Goal: Task Accomplishment & Management: Manage account settings

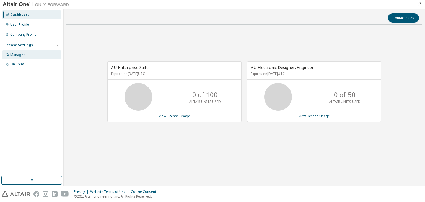
click at [28, 54] on div "Managed" at bounding box center [31, 54] width 59 height 9
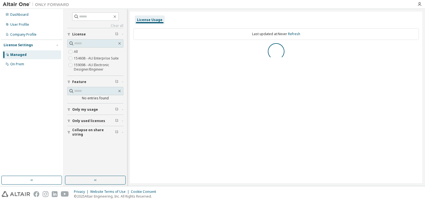
click at [83, 108] on span "Only my usage" at bounding box center [85, 109] width 26 height 4
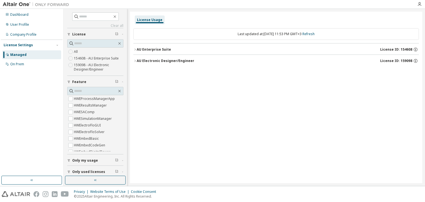
scroll to position [304, 0]
click at [89, 90] on input "text" at bounding box center [95, 91] width 43 height 6
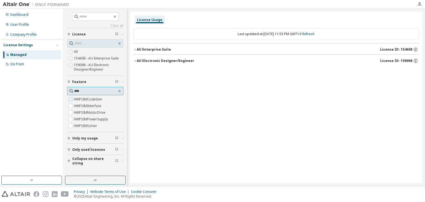
type input "****"
click at [95, 100] on label "HWPSIMCodeGen" at bounding box center [88, 99] width 29 height 7
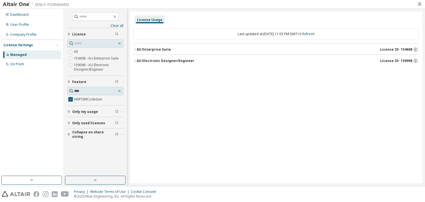
click at [135, 51] on icon "button" at bounding box center [134, 49] width 3 height 3
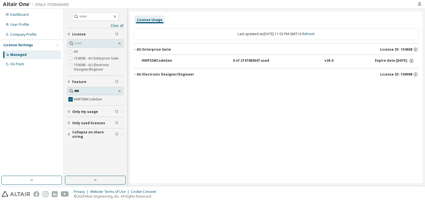
click at [135, 51] on icon "button" at bounding box center [134, 49] width 3 height 3
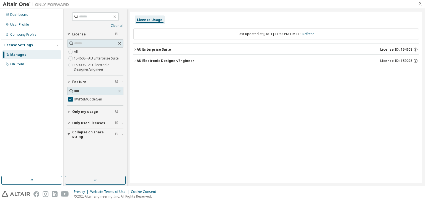
click at [134, 61] on icon "button" at bounding box center [134, 60] width 3 height 3
click at [30, 22] on div "User Profile" at bounding box center [31, 24] width 59 height 9
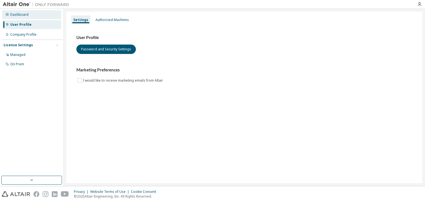
click at [43, 16] on div "Dashboard" at bounding box center [31, 14] width 59 height 9
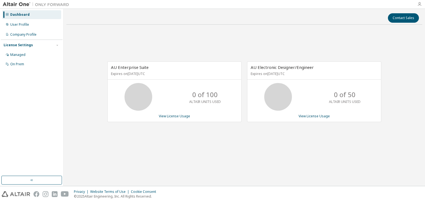
click at [420, 4] on icon "button" at bounding box center [419, 4] width 4 height 4
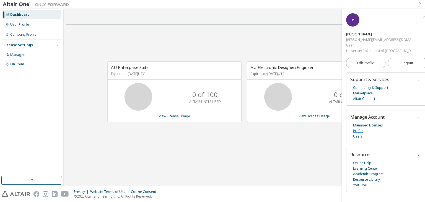
click at [360, 128] on link "Profile" at bounding box center [358, 131] width 10 height 6
drag, startPoint x: 365, startPoint y: 21, endPoint x: 417, endPoint y: 22, distance: 52.3
click at [411, 37] on div "mihai.boghiu@stud.electro.upb.ro" at bounding box center [378, 40] width 65 height 6
copy div "mihai.boghiu@stud.electro.upb.ro"
click at [182, 116] on link "View License Usage" at bounding box center [174, 116] width 31 height 5
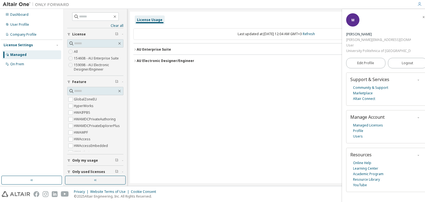
click at [136, 52] on button "AU Enterprise Suite License ID: 154608" at bounding box center [275, 49] width 285 height 12
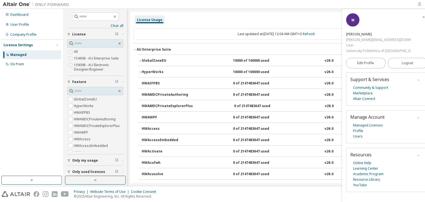
click at [136, 52] on button "AU Enterprise Suite License ID: 154608" at bounding box center [275, 49] width 285 height 12
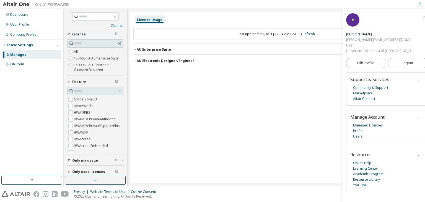
click at [138, 64] on button "AU Electronic Designer/Engineer License ID: 159098" at bounding box center [275, 61] width 285 height 12
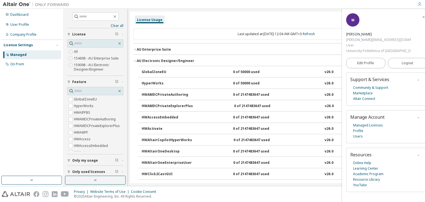
click at [138, 62] on div "AU Electronic Designer/Engineer" at bounding box center [166, 61] width 58 height 4
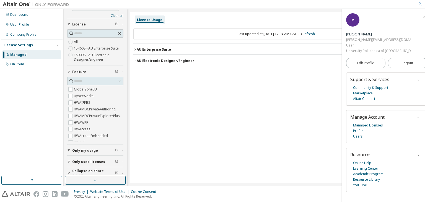
scroll to position [15, 0]
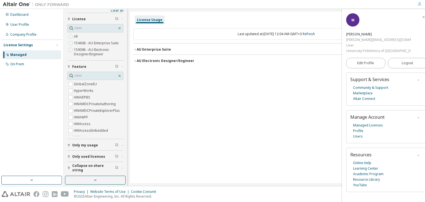
click at [113, 149] on button "Only my usage" at bounding box center [95, 145] width 56 height 12
click at [77, 152] on label "Yes" at bounding box center [77, 153] width 7 height 7
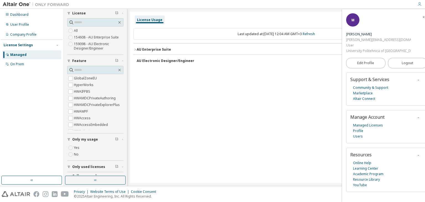
scroll to position [31, 0]
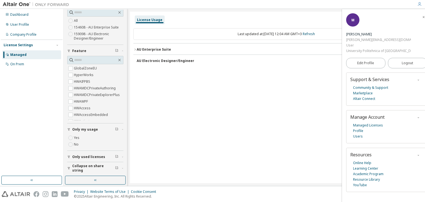
click at [115, 157] on span "button" at bounding box center [116, 157] width 3 height 4
click at [106, 157] on div "Only used licenses" at bounding box center [97, 157] width 50 height 4
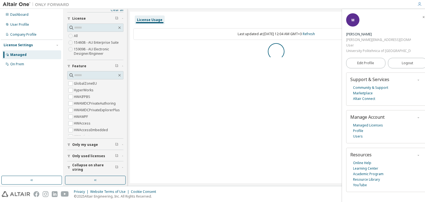
scroll to position [0, 0]
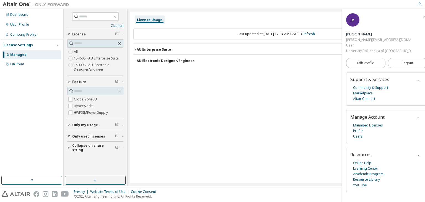
click at [137, 49] on div "AU Enterprise Suite" at bounding box center [154, 49] width 34 height 4
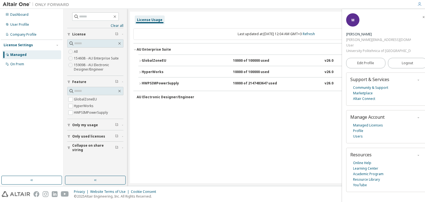
click at [157, 85] on div "HWPSIMPowerSupply" at bounding box center [167, 83] width 50 height 5
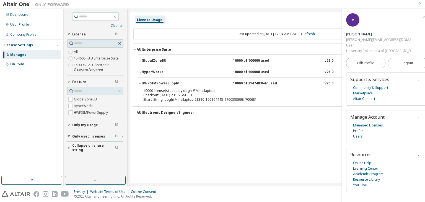
click at [165, 86] on button "HWPSIMPowerSupply 10000 of 2147483647 used v26.0 Expire date: 2025-10-25" at bounding box center [275, 83] width 275 height 12
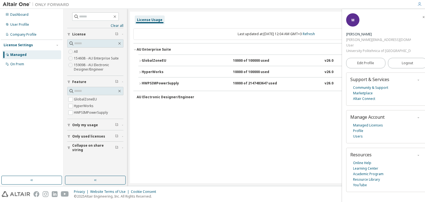
click at [165, 86] on button "HWPSIMPowerSupply 10000 of 2147483647 used v26.0 Expire date: 2025-10-25" at bounding box center [275, 83] width 275 height 12
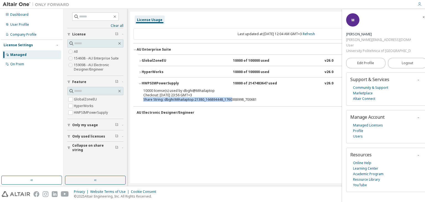
drag, startPoint x: 188, startPoint y: 96, endPoint x: 231, endPoint y: 100, distance: 43.0
click at [231, 100] on div "10000 license(s) used by dbghi@Mihailaptop Checkout: 2025-10-13 23:56 GMT+3 Sha…" at bounding box center [269, 94] width 252 height 13
click at [272, 100] on div "Share String: dbghi:Mihailaptop:21380_166894448_1760388998_700681" at bounding box center [269, 99] width 252 height 4
click at [241, 81] on div "10000 of 2147483647 used" at bounding box center [258, 83] width 50 height 5
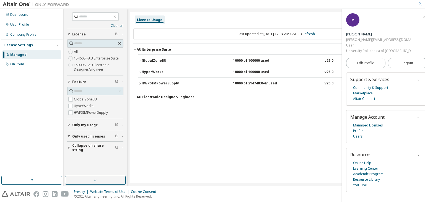
click at [242, 82] on div "10000 of 2147483647 used" at bounding box center [258, 83] width 50 height 5
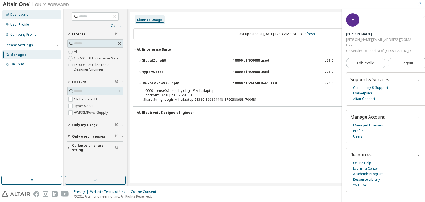
click at [43, 15] on div "Dashboard" at bounding box center [31, 14] width 59 height 9
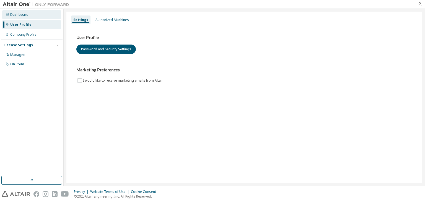
click at [42, 15] on div "Dashboard" at bounding box center [31, 14] width 59 height 9
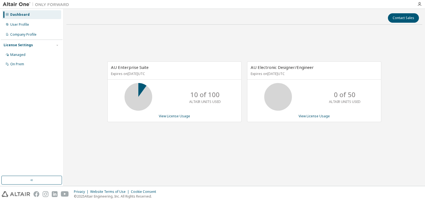
click at [19, 6] on img at bounding box center [37, 5] width 69 height 6
click at [20, 5] on img at bounding box center [37, 5] width 69 height 6
click at [43, 179] on button "button" at bounding box center [31, 180] width 61 height 9
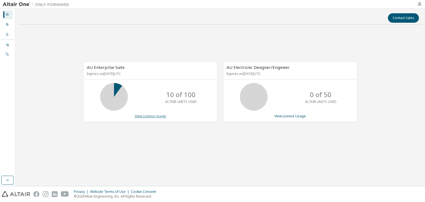
click at [146, 116] on link "View License Usage" at bounding box center [150, 116] width 31 height 5
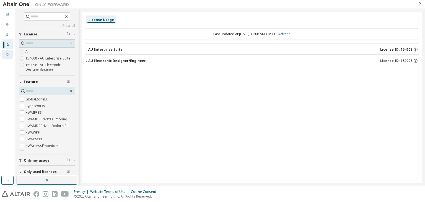
click at [8, 53] on icon at bounding box center [7, 53] width 3 height 3
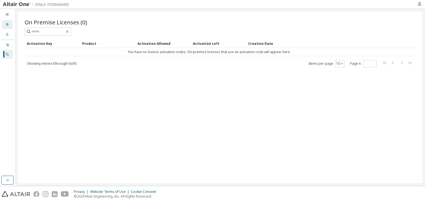
click at [6, 22] on div "User Profile" at bounding box center [7, 24] width 11 height 9
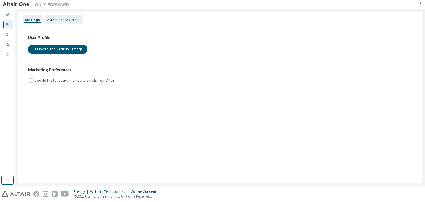
click at [56, 20] on div "Authorized Machines" at bounding box center [63, 20] width 33 height 4
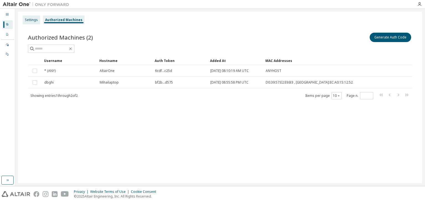
click at [29, 21] on div "Settings" at bounding box center [31, 20] width 13 height 4
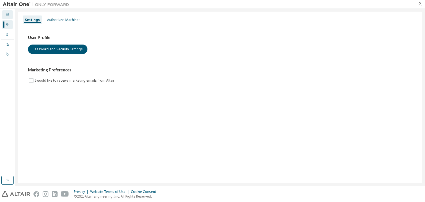
click at [8, 15] on icon at bounding box center [7, 14] width 3 height 3
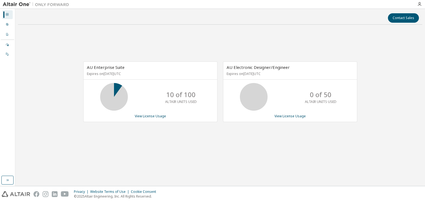
click at [147, 119] on div "AU Enterprise Suite Expires on October 25, 2025 UTC 10 of 100 ALTAIR UNITS USED…" at bounding box center [150, 91] width 134 height 61
click at [147, 118] on link "View License Usage" at bounding box center [150, 116] width 31 height 5
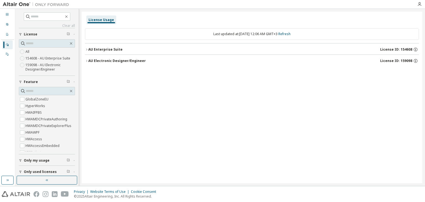
click at [39, 66] on label "159098 - AU Electronic Designer/Engineer" at bounding box center [50, 67] width 50 height 11
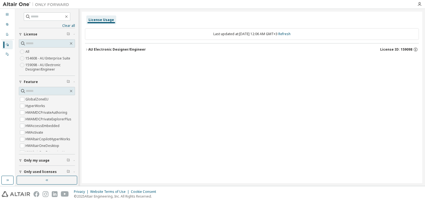
click at [92, 50] on div "AU Electronic Designer/Engineer" at bounding box center [117, 49] width 58 height 4
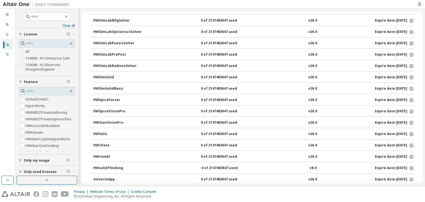
scroll to position [1393, 0]
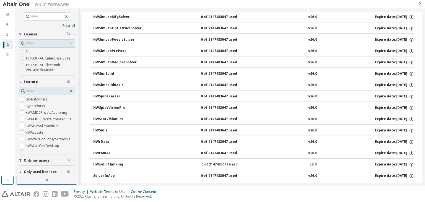
click at [38, 52] on div "All 154608 - AU Enterprise Suite 159098 - AU Electronic Designer/Engineer" at bounding box center [47, 60] width 56 height 24
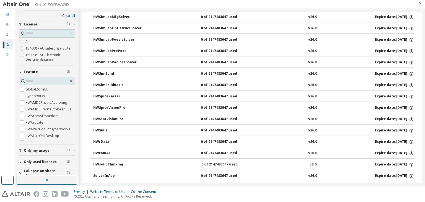
scroll to position [15, 0]
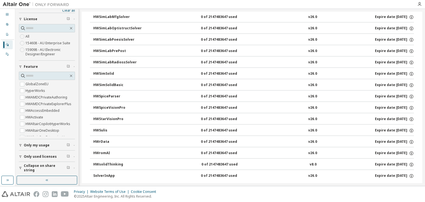
click at [49, 147] on button "Only my usage" at bounding box center [47, 145] width 56 height 12
click at [28, 151] on label "Yes" at bounding box center [28, 153] width 7 height 7
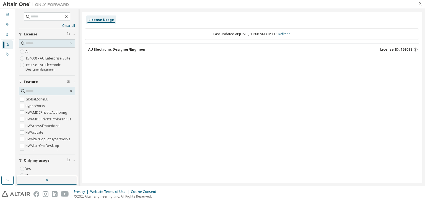
scroll to position [0, 0]
click at [136, 52] on button "AU Electronic Designer/Engineer License ID: 159098" at bounding box center [253, 49] width 330 height 12
click at [129, 51] on div "AU Electronic Designer/Engineer" at bounding box center [117, 49] width 58 height 4
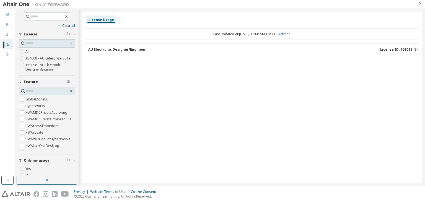
click at [129, 51] on div "AU Electronic Designer/Engineer" at bounding box center [117, 49] width 58 height 4
drag, startPoint x: 129, startPoint y: 51, endPoint x: 110, endPoint y: 51, distance: 19.4
click at [123, 52] on button "AU Electronic Designer/Engineer License ID: 159098" at bounding box center [253, 49] width 330 height 12
click at [110, 51] on div "AU Electronic Designer/Engineer" at bounding box center [117, 49] width 58 height 4
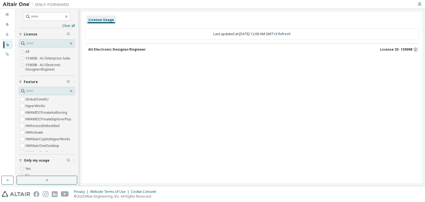
click at [110, 51] on div "AU Electronic Designer/Engineer" at bounding box center [117, 49] width 58 height 4
click at [70, 44] on icon "button" at bounding box center [71, 43] width 4 height 4
click at [69, 43] on icon "button" at bounding box center [71, 43] width 4 height 4
click at [7, 35] on icon at bounding box center [7, 34] width 3 height 3
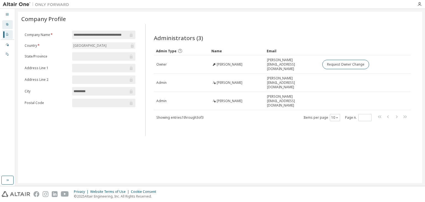
click at [3, 22] on div "User Profile" at bounding box center [7, 24] width 11 height 9
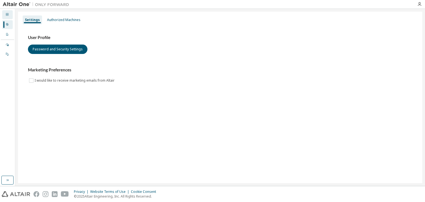
click at [4, 17] on div "Dashboard" at bounding box center [7, 14] width 11 height 9
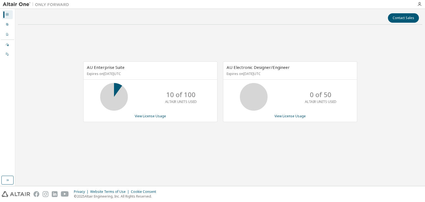
click at [148, 118] on div "AU Enterprise Suite Expires on October 25, 2025 UTC 10 of 100 ALTAIR UNITS USED…" at bounding box center [150, 91] width 134 height 61
click at [149, 118] on link "View License Usage" at bounding box center [150, 116] width 31 height 5
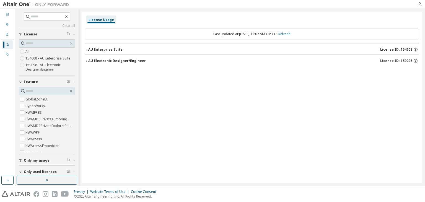
click at [88, 53] on button "AU Enterprise Suite License ID: 154608" at bounding box center [252, 49] width 334 height 12
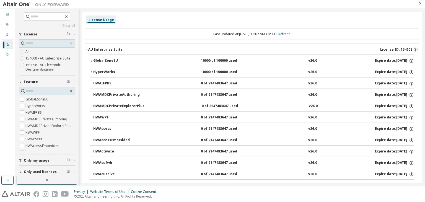
click at [88, 51] on div "AU Enterprise Suite" at bounding box center [105, 49] width 34 height 4
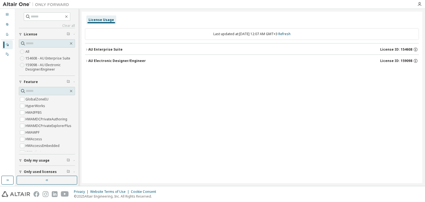
click at [86, 58] on button "AU Electronic Designer/Engineer License ID: 159098" at bounding box center [252, 61] width 334 height 12
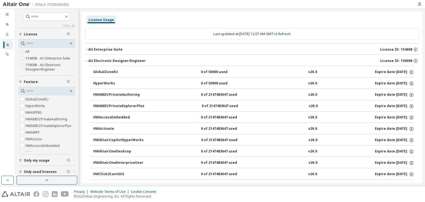
click at [86, 58] on button "AU Electronic Designer/Engineer License ID: 159098" at bounding box center [252, 61] width 334 height 12
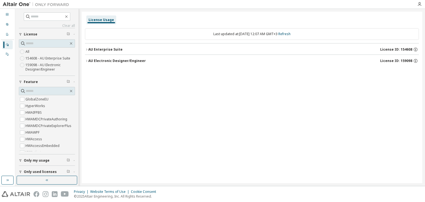
scroll to position [15, 0]
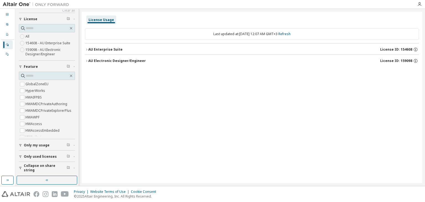
click at [41, 148] on button "Only my usage" at bounding box center [47, 145] width 56 height 12
click at [29, 155] on label "Yes" at bounding box center [28, 153] width 7 height 7
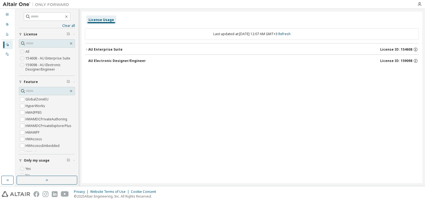
click at [7, 2] on img at bounding box center [37, 5] width 69 height 6
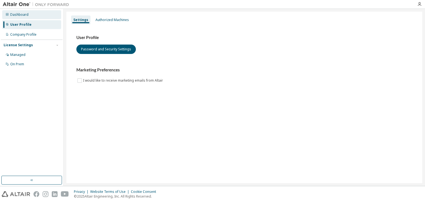
click at [33, 18] on div "Dashboard" at bounding box center [31, 14] width 59 height 9
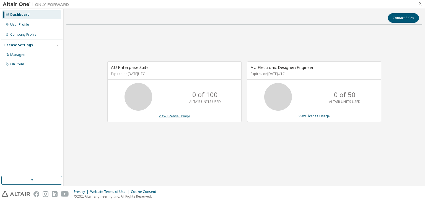
click at [180, 116] on link "View License Usage" at bounding box center [174, 116] width 31 height 5
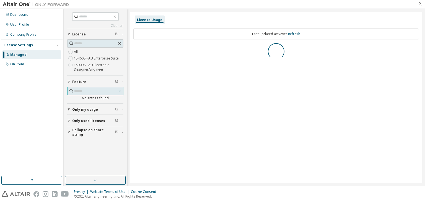
click at [121, 89] on icon "button" at bounding box center [119, 91] width 4 height 4
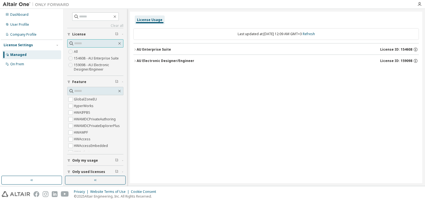
click at [119, 45] on span at bounding box center [119, 43] width 5 height 5
click at [118, 43] on icon "button" at bounding box center [119, 43] width 2 height 2
click at [117, 18] on icon "button" at bounding box center [115, 16] width 4 height 4
click at [117, 16] on icon "button" at bounding box center [115, 16] width 4 height 4
click at [32, 19] on div "Dashboard" at bounding box center [31, 14] width 59 height 9
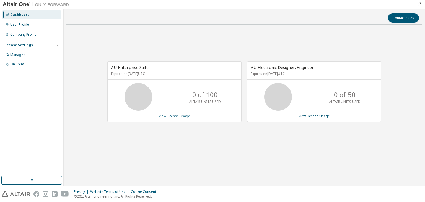
click at [170, 114] on link "View License Usage" at bounding box center [174, 116] width 31 height 5
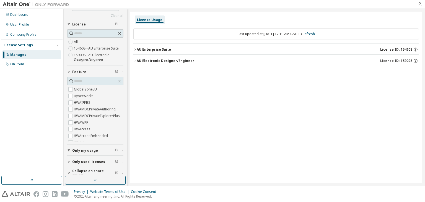
scroll to position [15, 0]
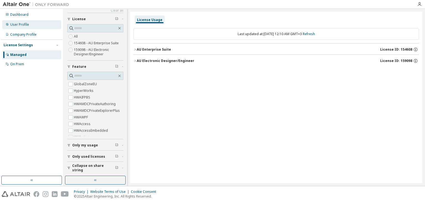
click at [38, 20] on div "User Profile" at bounding box center [31, 24] width 59 height 9
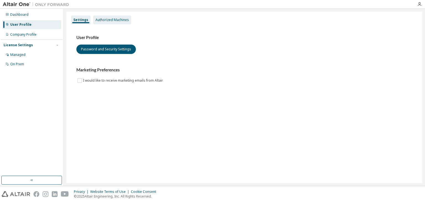
click at [98, 17] on div "Authorized Machines" at bounding box center [112, 19] width 38 height 9
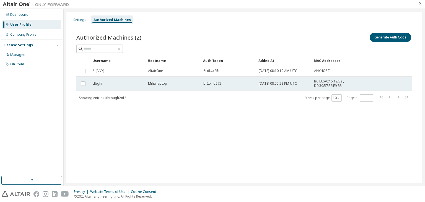
click at [125, 81] on td "dbghi" at bounding box center [117, 84] width 55 height 14
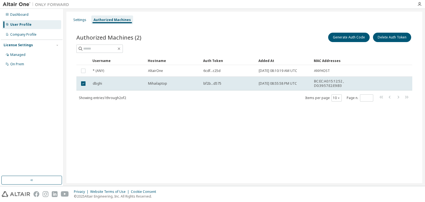
click at [125, 81] on td "dbghi" at bounding box center [117, 84] width 55 height 14
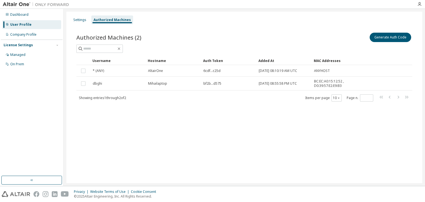
click at [125, 81] on td "dbghi" at bounding box center [117, 84] width 55 height 14
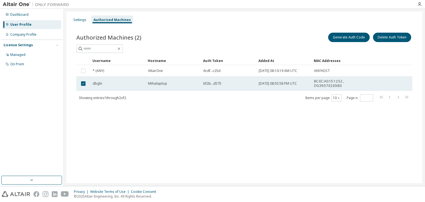
click at [128, 82] on div "dbghi" at bounding box center [118, 83] width 50 height 4
click at [155, 86] on td "Mihailaptop" at bounding box center [172, 84] width 55 height 14
click at [156, 85] on span "Mihailaptop" at bounding box center [157, 83] width 19 height 4
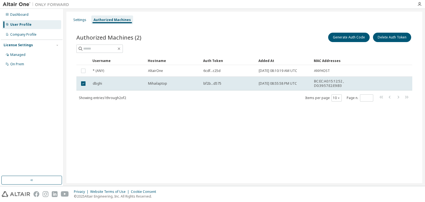
click at [156, 85] on span "Mihailaptop" at bounding box center [157, 83] width 19 height 4
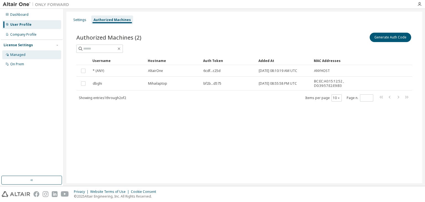
click at [50, 53] on div "Managed" at bounding box center [31, 54] width 59 height 9
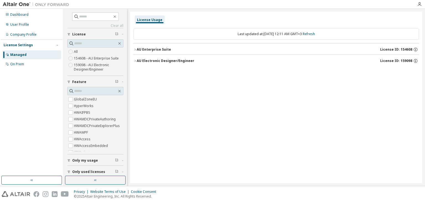
click at [159, 57] on button "AU Electronic Designer/Engineer License ID: 159098" at bounding box center [275, 61] width 285 height 12
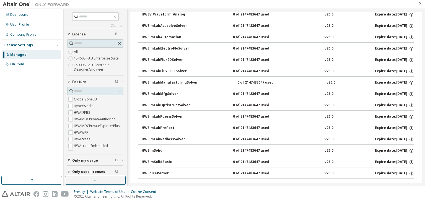
scroll to position [1404, 0]
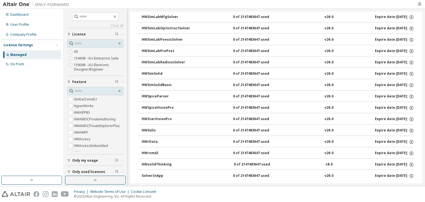
click at [78, 52] on label "All" at bounding box center [76, 51] width 5 height 7
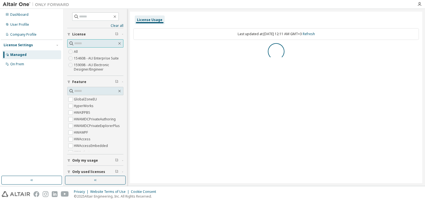
scroll to position [0, 0]
click at [118, 45] on button "button" at bounding box center [119, 43] width 5 height 5
click at [118, 43] on icon "button" at bounding box center [119, 43] width 4 height 4
click at [120, 26] on link "Clear all" at bounding box center [95, 26] width 56 height 4
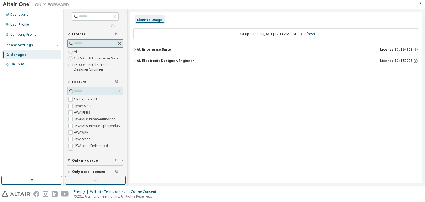
click at [85, 42] on input "text" at bounding box center [95, 44] width 43 height 6
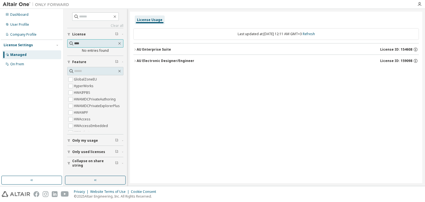
type input "****"
click at [93, 43] on input "****" at bounding box center [95, 44] width 43 height 6
click at [102, 86] on label "HWBatteryDesigner" at bounding box center [90, 86] width 32 height 7
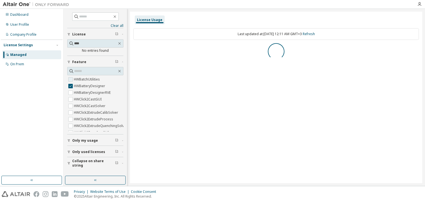
scroll to position [0, 0]
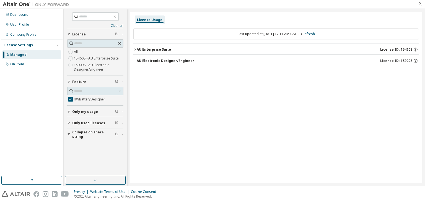
click at [139, 62] on div "AU Electronic Designer/Engineer" at bounding box center [166, 61] width 58 height 4
click at [134, 51] on icon "button" at bounding box center [134, 49] width 3 height 3
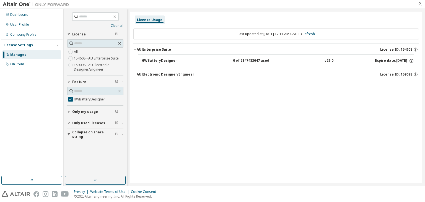
click at [136, 52] on button "AU Enterprise Suite License ID: 154608" at bounding box center [275, 49] width 285 height 12
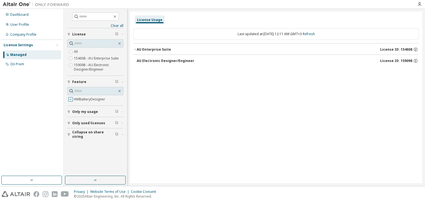
click at [92, 98] on label "HWBatteryDesigner" at bounding box center [90, 99] width 32 height 7
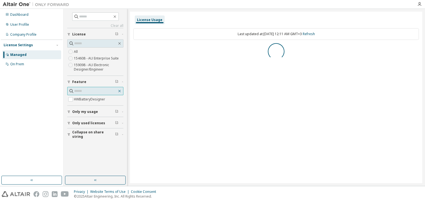
click at [119, 90] on icon "button" at bounding box center [119, 91] width 2 height 2
click at [111, 90] on input "text" at bounding box center [95, 91] width 43 height 6
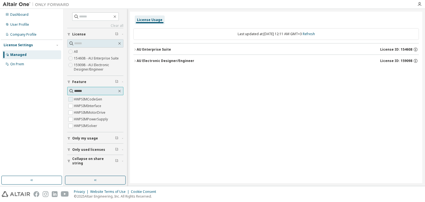
type input "******"
click at [94, 100] on label "HWPSIMCodeGen" at bounding box center [88, 99] width 29 height 7
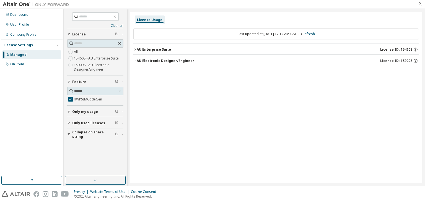
click at [135, 49] on icon "button" at bounding box center [134, 49] width 3 height 3
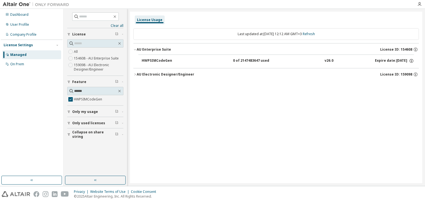
click at [135, 49] on icon "button" at bounding box center [134, 49] width 3 height 3
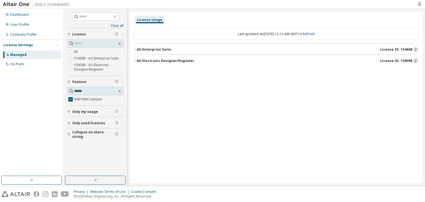
click at [138, 60] on div "AU Electronic Designer/Engineer" at bounding box center [166, 61] width 58 height 4
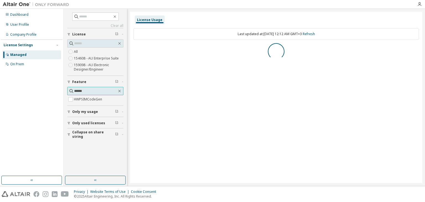
click at [96, 91] on input "******" at bounding box center [95, 91] width 43 height 6
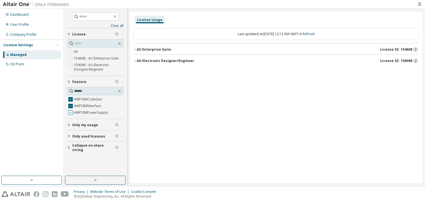
click at [74, 114] on label "HWPSIMPowerSupply" at bounding box center [91, 112] width 35 height 7
click at [156, 61] on div "AU Electronic Designer/Engineer" at bounding box center [166, 61] width 58 height 4
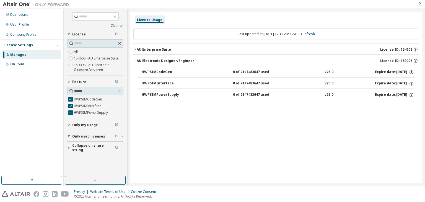
click at [153, 61] on div "AU Electronic Designer/Engineer" at bounding box center [166, 61] width 58 height 4
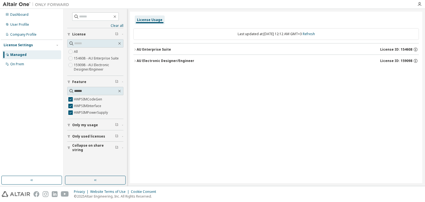
click at [145, 56] on button "AU Electronic Designer/Engineer License ID: 159098" at bounding box center [275, 61] width 285 height 12
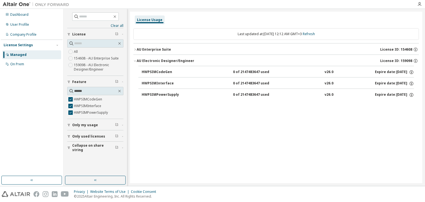
click at [156, 92] on div "HWPSIMPowerSupply" at bounding box center [167, 94] width 50 height 5
click at [158, 93] on div "HWPSIMPowerSupply" at bounding box center [167, 94] width 50 height 5
click at [229, 92] on div "HWPSIMPowerSupply 0 of 2147483647 used v26.0 Expire date: [DATE]" at bounding box center [278, 94] width 272 height 5
drag, startPoint x: 239, startPoint y: 93, endPoint x: 251, endPoint y: 94, distance: 11.4
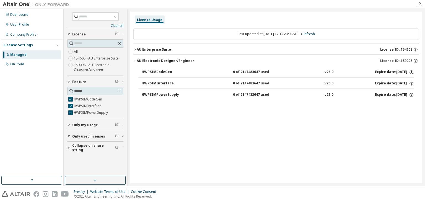
click at [245, 93] on div "0 of 2147483647 used" at bounding box center [258, 94] width 50 height 5
drag, startPoint x: 251, startPoint y: 94, endPoint x: 322, endPoint y: 98, distance: 71.4
click at [280, 94] on div "0 of 2147483647 used" at bounding box center [258, 94] width 50 height 5
drag, startPoint x: 364, startPoint y: 99, endPoint x: 370, endPoint y: 97, distance: 6.6
click at [366, 99] on div "HWPSIMCodeGen 0 of 2147483647 used v26.0 Expire date: [DATE] HWPSIMInterface 0 …" at bounding box center [275, 84] width 285 height 36
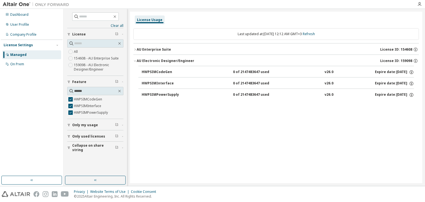
drag, startPoint x: 372, startPoint y: 96, endPoint x: 386, endPoint y: 96, distance: 13.6
click at [377, 96] on div "Expire date: [DATE]" at bounding box center [394, 94] width 39 height 5
drag, startPoint x: 387, startPoint y: 96, endPoint x: 403, endPoint y: 96, distance: 15.8
click at [395, 96] on div "Expire date: [DATE]" at bounding box center [394, 94] width 39 height 5
click at [411, 95] on icon "button" at bounding box center [411, 95] width 1 height 1
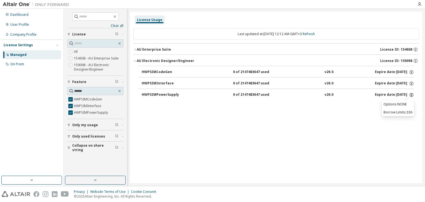
click at [411, 95] on icon "button" at bounding box center [411, 95] width 1 height 1
drag, startPoint x: 223, startPoint y: 84, endPoint x: 230, endPoint y: 96, distance: 12.9
click at [223, 86] on button "HWPSIMInterface 0 of 2147483647 used v26.0 Expire date: [DATE]" at bounding box center [278, 83] width 272 height 12
click at [230, 97] on div "HWPSIMPowerSupply 0 of 2147483647 used v26.0 Expire date: [DATE]" at bounding box center [278, 94] width 272 height 5
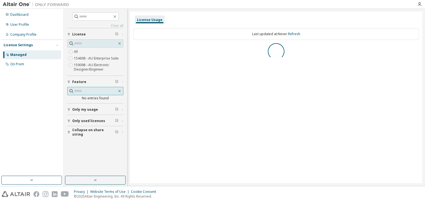
click at [86, 89] on input "text" at bounding box center [95, 91] width 43 height 6
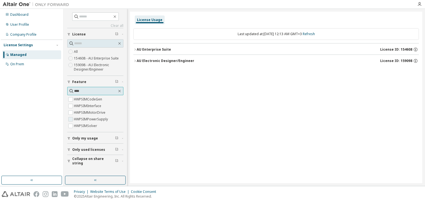
type input "****"
click at [85, 121] on label "HWPSIMPowerSupply" at bounding box center [91, 119] width 35 height 7
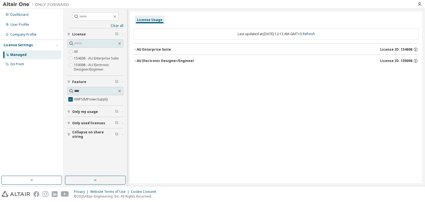
click at [135, 50] on icon "button" at bounding box center [134, 49] width 3 height 3
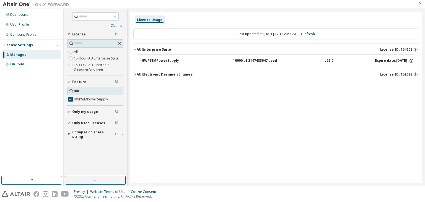
click at [155, 59] on div "HWPSIMPowerSupply" at bounding box center [167, 60] width 50 height 5
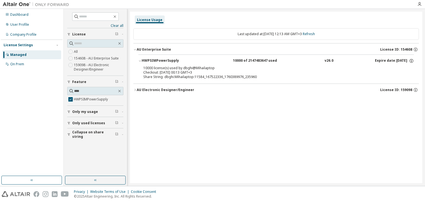
click at [234, 60] on div "10000 of 2147483647 used" at bounding box center [258, 60] width 50 height 5
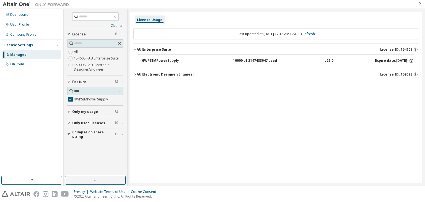
click at [234, 60] on div "10000 of 2147483647 used" at bounding box center [258, 60] width 50 height 5
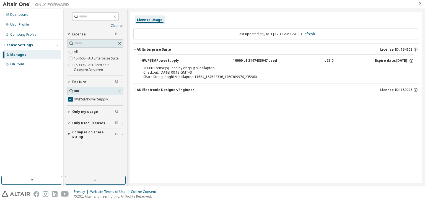
click at [377, 63] on div "Expire date: 2025-10-25" at bounding box center [394, 60] width 39 height 5
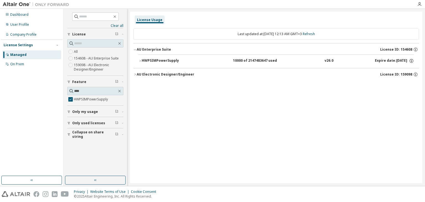
click at [377, 63] on div "Expire date: 2025-10-25" at bounding box center [394, 60] width 39 height 5
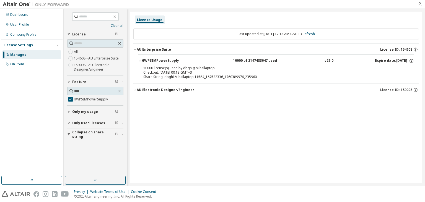
click at [173, 89] on div "AU Electronic Designer/Engineer" at bounding box center [166, 90] width 58 height 4
click at [101, 123] on span "Only used licenses" at bounding box center [88, 123] width 33 height 4
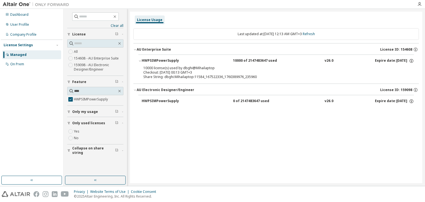
click at [77, 132] on label "Yes" at bounding box center [77, 131] width 7 height 7
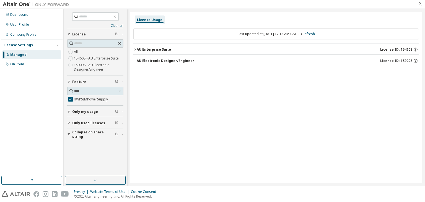
click at [156, 48] on div "AU Enterprise Suite" at bounding box center [154, 49] width 34 height 4
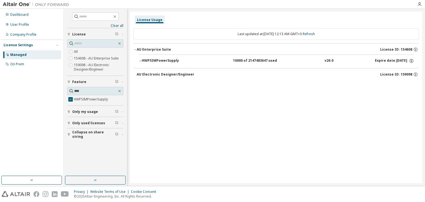
click at [154, 61] on div "HWPSIMPowerSupply" at bounding box center [167, 60] width 50 height 5
